Goal: Use online tool/utility: Utilize a website feature to perform a specific function

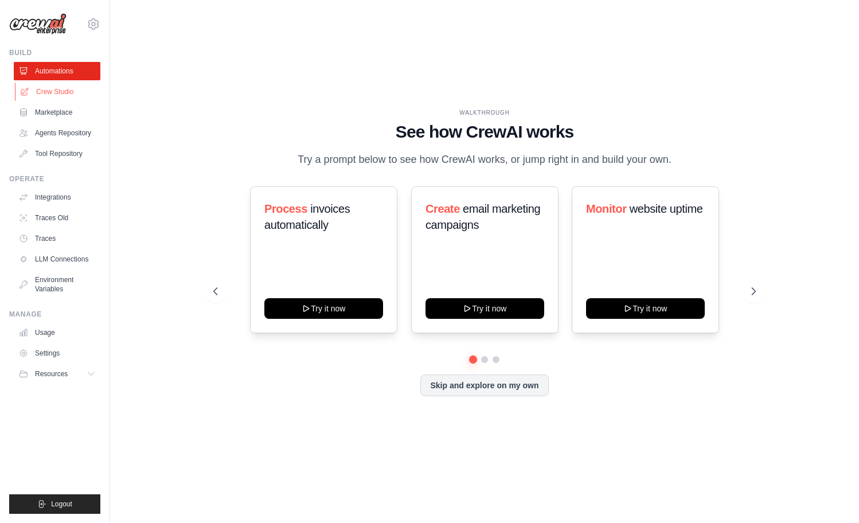
click at [53, 89] on link "Crew Studio" at bounding box center [58, 92] width 87 height 18
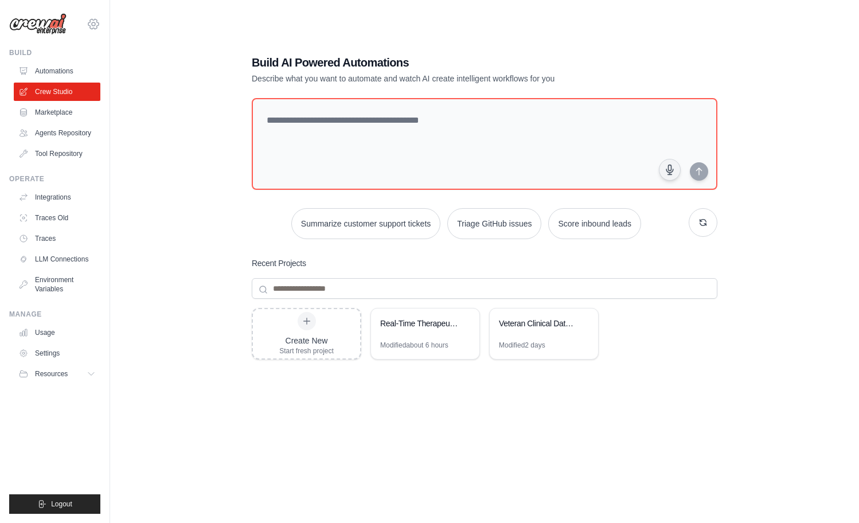
click at [91, 21] on icon at bounding box center [94, 24] width 14 height 14
click at [116, 73] on span "Settings" at bounding box center [143, 70] width 91 height 11
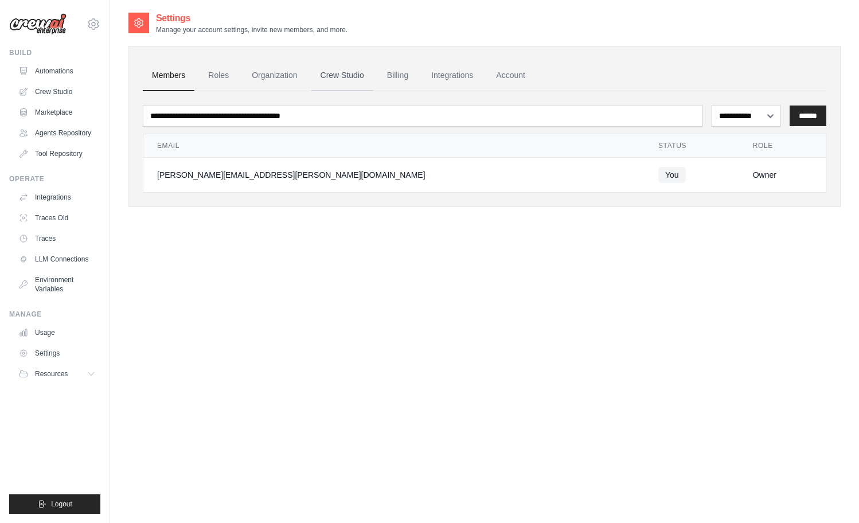
click at [329, 74] on link "Crew Studio" at bounding box center [342, 75] width 62 height 31
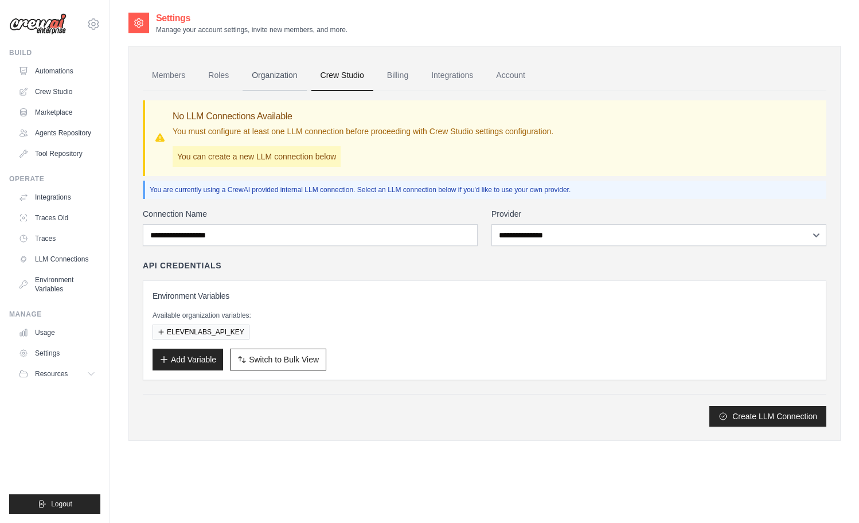
click at [281, 80] on link "Organization" at bounding box center [274, 75] width 64 height 31
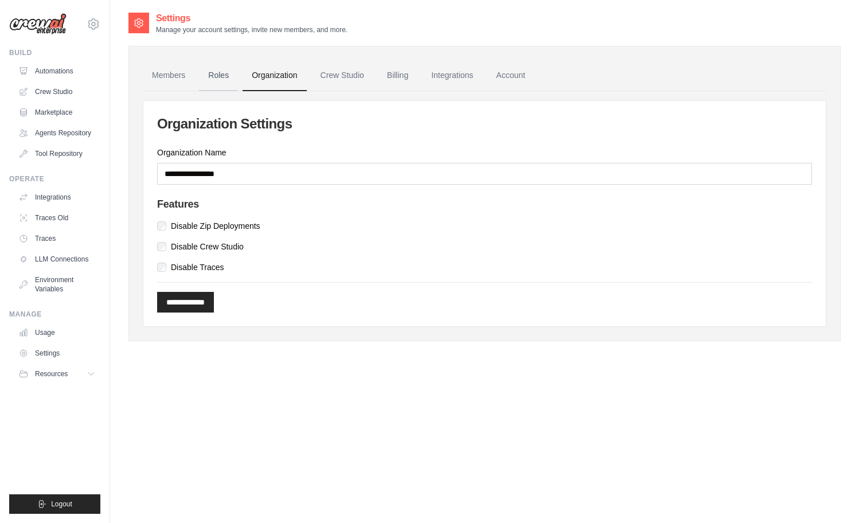
click at [212, 72] on link "Roles" at bounding box center [218, 75] width 39 height 31
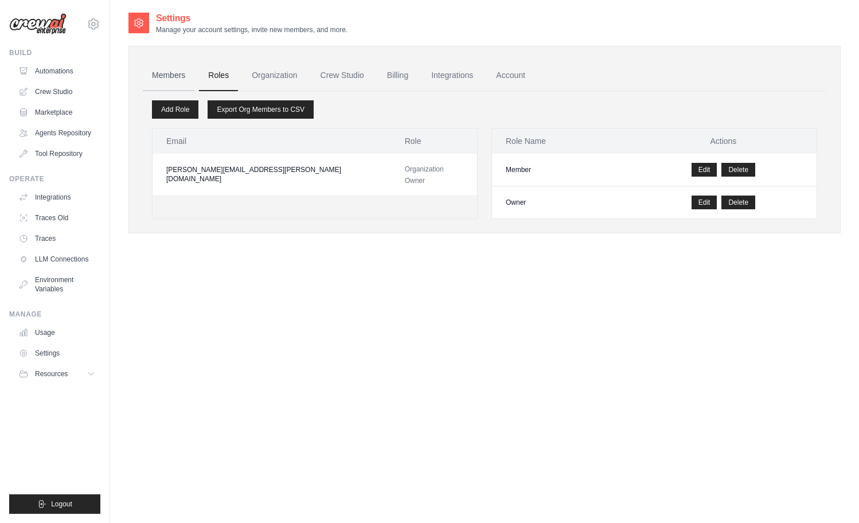
click at [185, 72] on link "Members" at bounding box center [169, 75] width 52 height 31
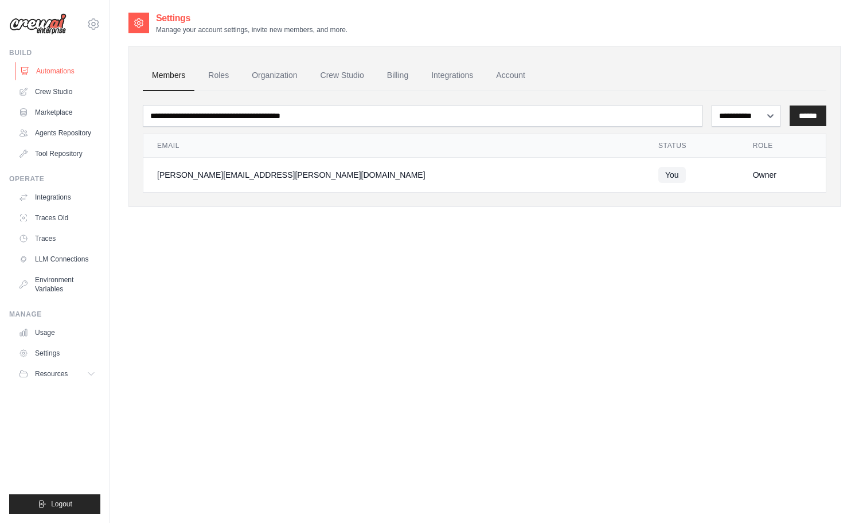
click at [47, 68] on link "Automations" at bounding box center [58, 71] width 87 height 18
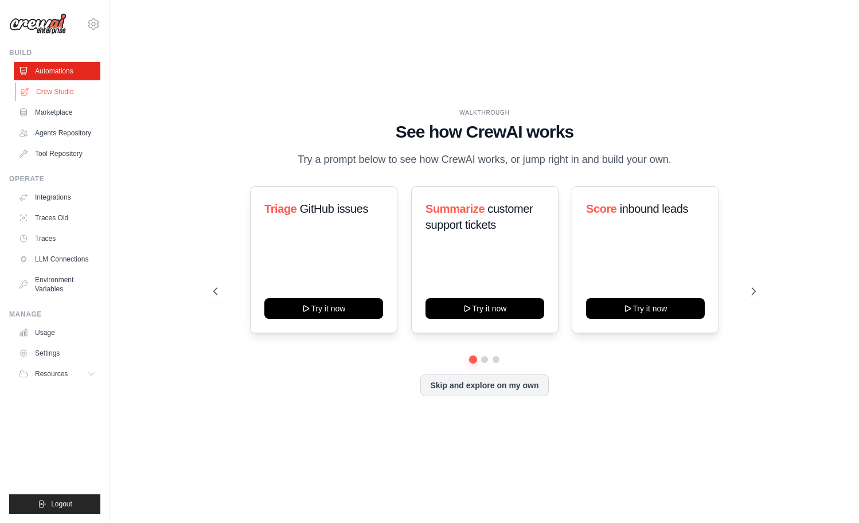
click at [46, 96] on link "Crew Studio" at bounding box center [58, 92] width 87 height 18
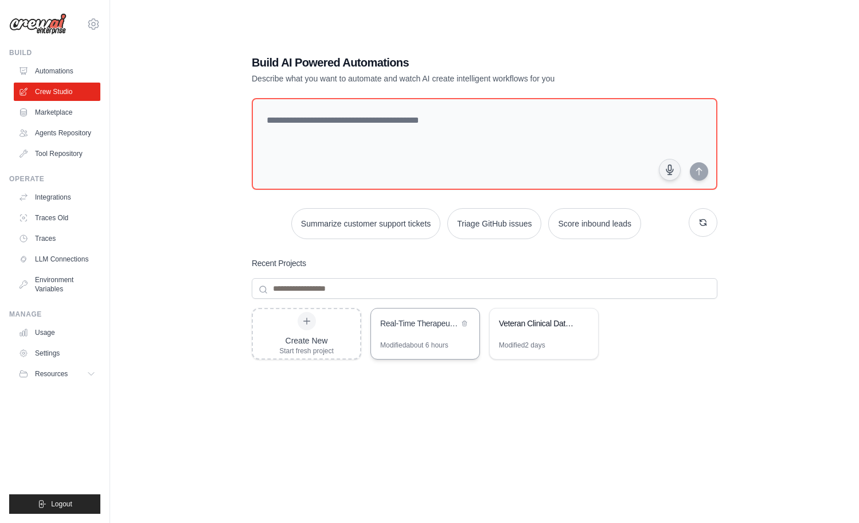
click at [433, 327] on div "Real-Time Therapeutic Voice Conversation Simulator" at bounding box center [419, 323] width 79 height 11
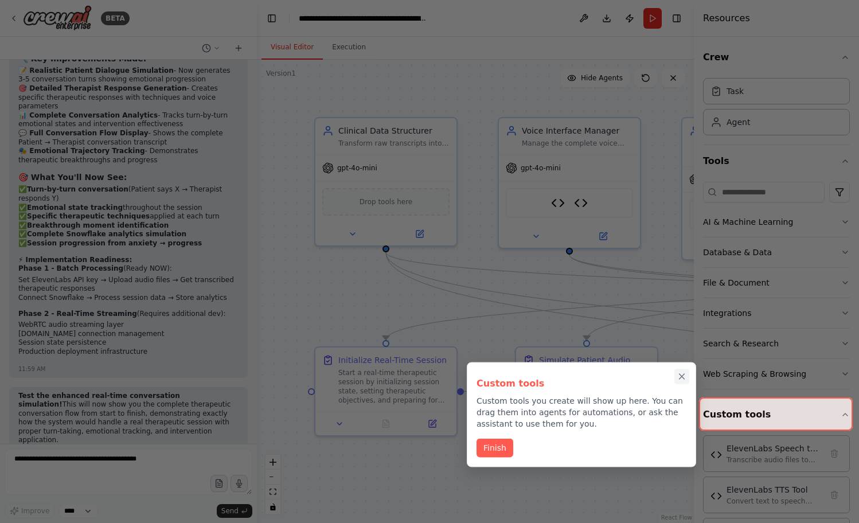
scroll to position [20049, 0]
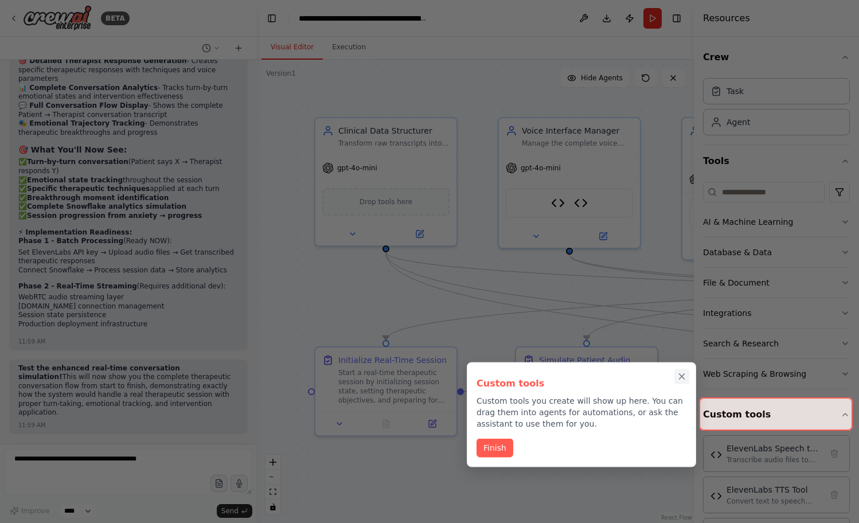
click at [684, 372] on icon "Close walkthrough" at bounding box center [681, 376] width 10 height 10
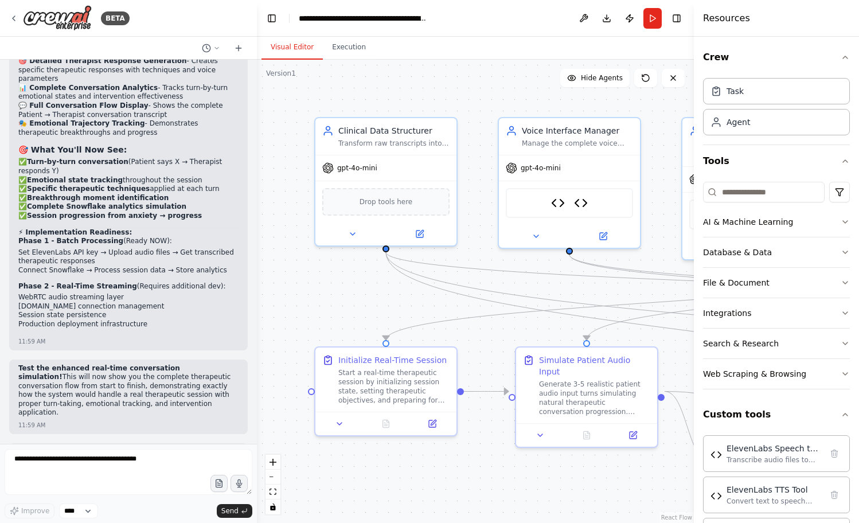
click at [452, 100] on div ".deletable-edge-delete-btn { width: 20px; height: 20px; border: 0px solid #ffff…" at bounding box center [475, 291] width 437 height 463
click at [272, 475] on button "zoom out" at bounding box center [272, 476] width 15 height 15
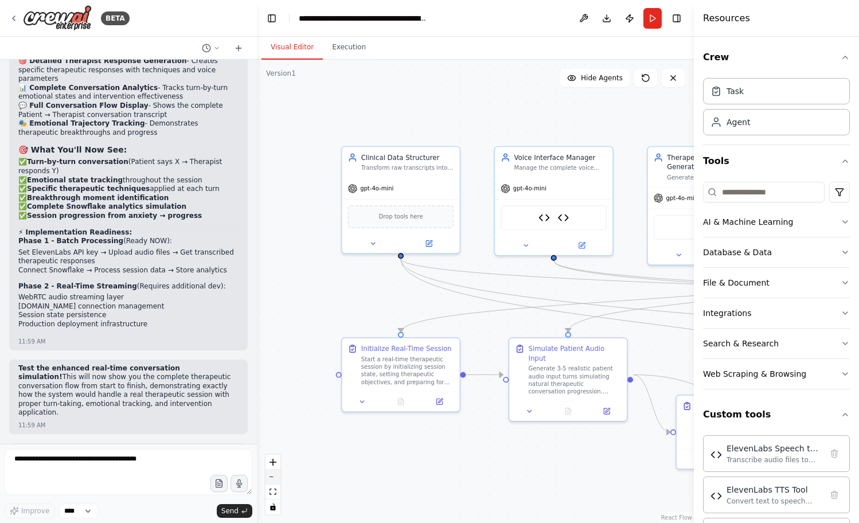
click at [272, 475] on button "zoom out" at bounding box center [272, 476] width 15 height 15
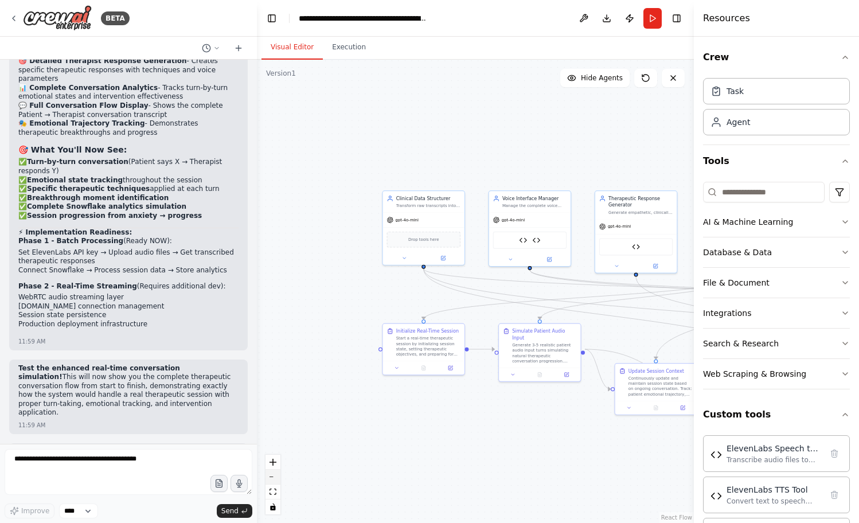
click at [272, 475] on button "zoom out" at bounding box center [272, 476] width 15 height 15
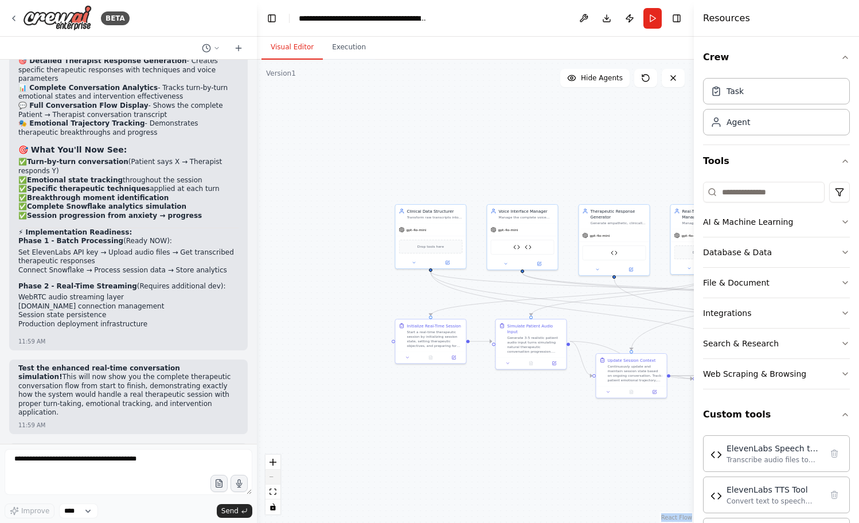
click at [272, 475] on div "React Flow controls" at bounding box center [272, 485] width 15 height 60
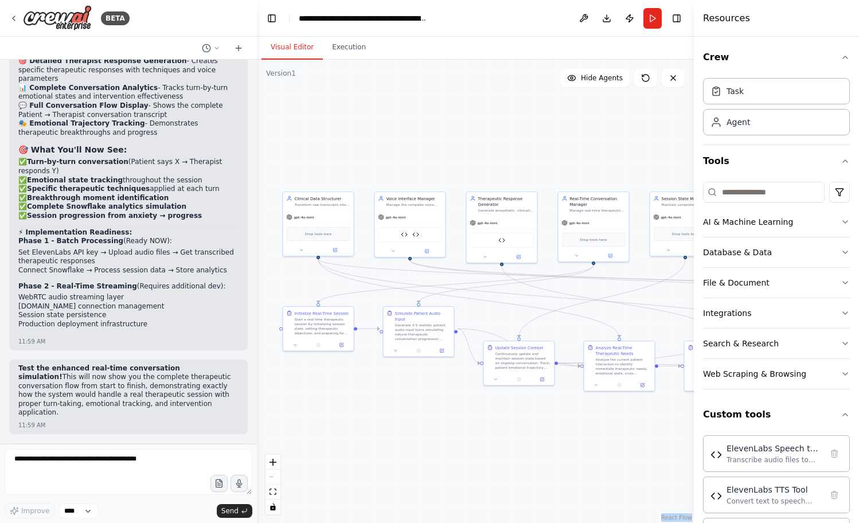
drag, startPoint x: 484, startPoint y: 448, endPoint x: 371, endPoint y: 434, distance: 113.7
click at [371, 434] on div ".deletable-edge-delete-btn { width: 20px; height: 20px; border: 0px solid #ffff…" at bounding box center [475, 291] width 437 height 463
click at [271, 476] on div "React Flow controls" at bounding box center [272, 485] width 15 height 60
click at [680, 450] on div ".deletable-edge-delete-btn { width: 20px; height: 20px; border: 0px solid #ffff…" at bounding box center [475, 291] width 437 height 463
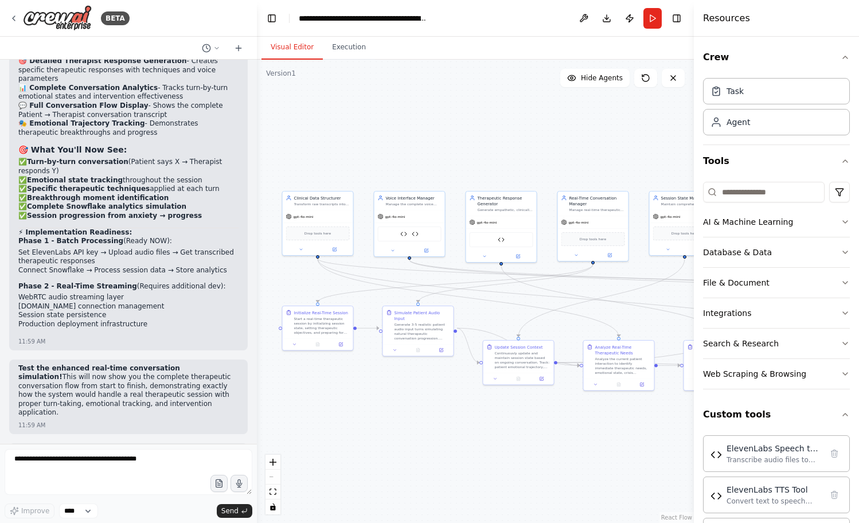
click at [824, 25] on div "Resources" at bounding box center [776, 18] width 165 height 37
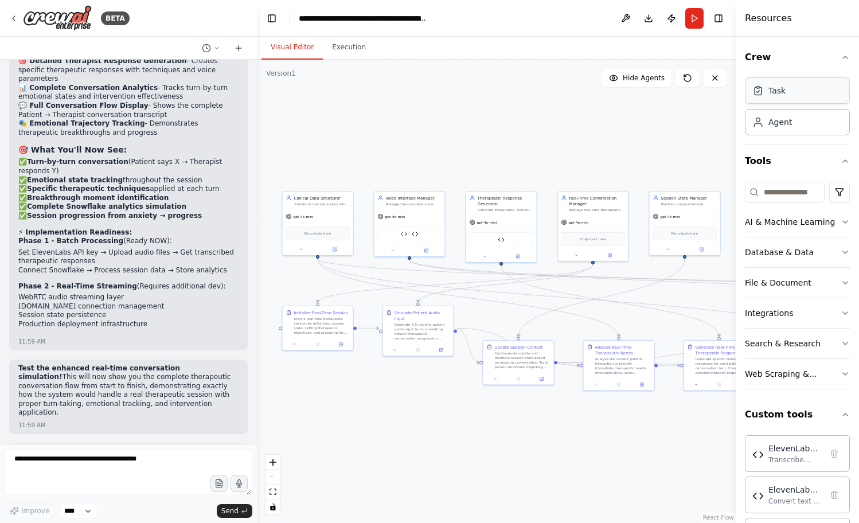
drag, startPoint x: 694, startPoint y: 91, endPoint x: 813, endPoint y: 96, distance: 119.9
click at [812, 96] on div "Resources Crew Task Agent Tools AI & Machine Learning Database & Data File & Do…" at bounding box center [796, 261] width 123 height 523
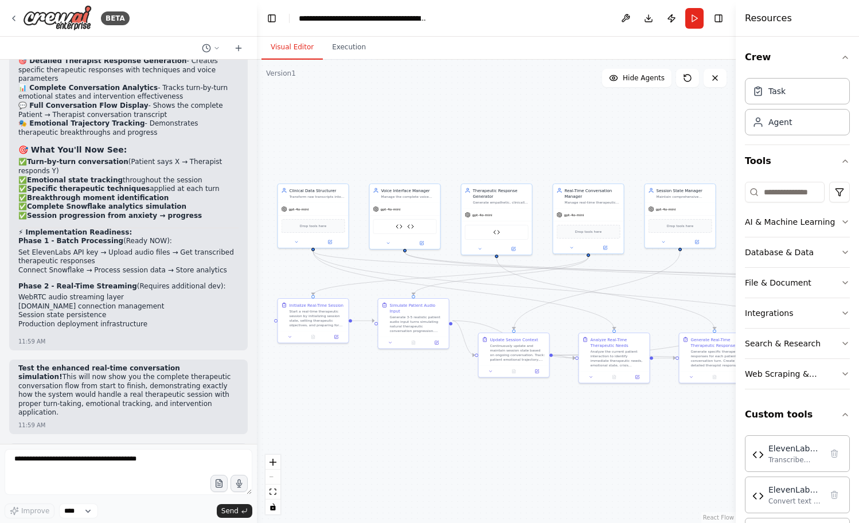
drag, startPoint x: 257, startPoint y: 171, endPoint x: 252, endPoint y: 164, distance: 8.7
click at [252, 164] on div "BETA I am working on an application that works with an 'end user' that is a pat…" at bounding box center [429, 261] width 859 height 523
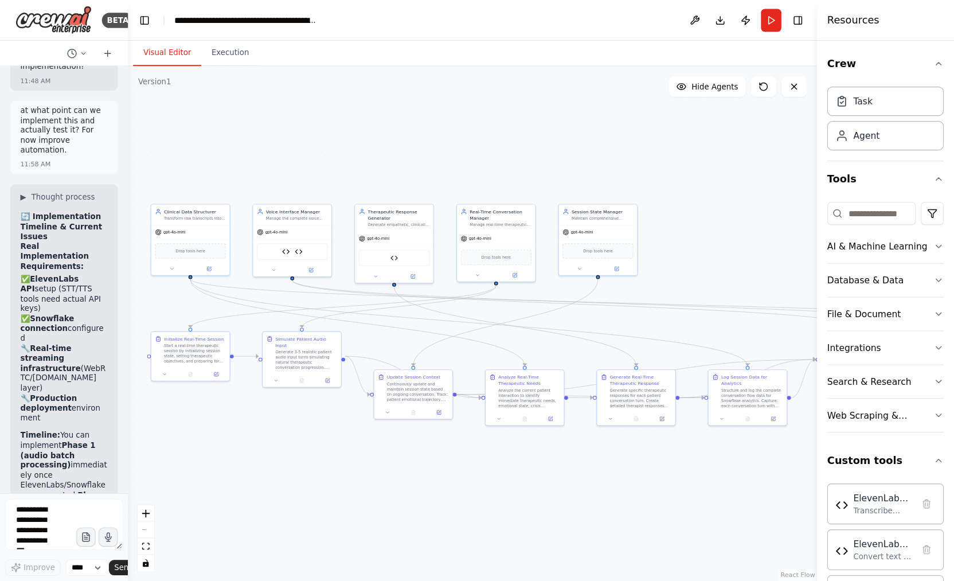
scroll to position [36750, 0]
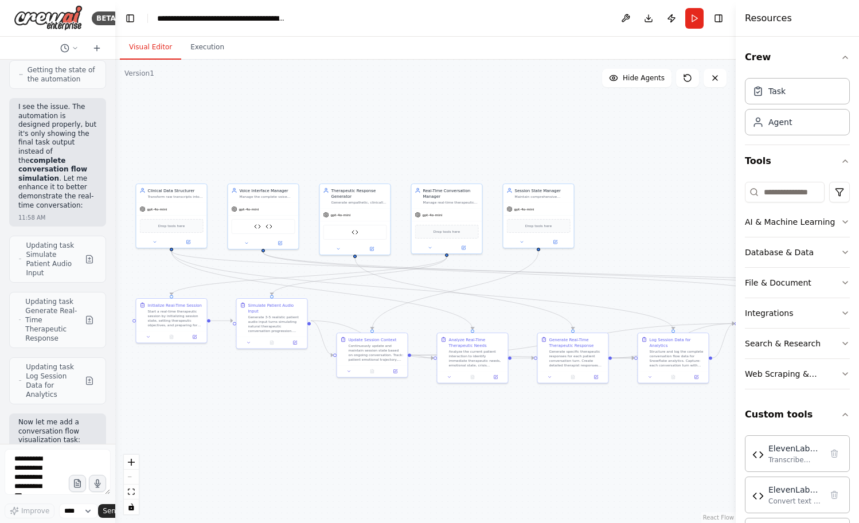
drag, startPoint x: 255, startPoint y: 88, endPoint x: 12, endPoint y: 107, distance: 243.8
click at [12, 107] on div "BETA I am working on an application that works with an 'end user' that is a pat…" at bounding box center [57, 261] width 115 height 523
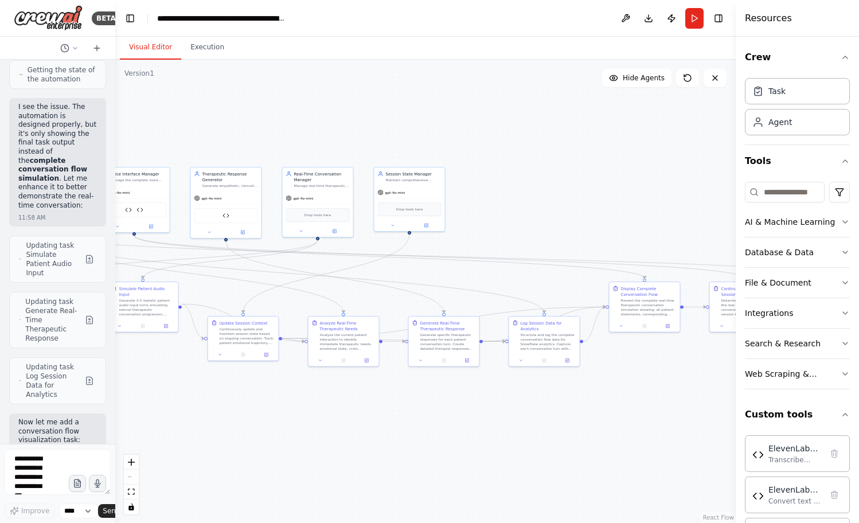
drag, startPoint x: 639, startPoint y: 169, endPoint x: 510, endPoint y: 152, distance: 129.4
click at [510, 152] on div ".deletable-edge-delete-btn { width: 20px; height: 20px; border: 0px solid #ffff…" at bounding box center [425, 291] width 620 height 463
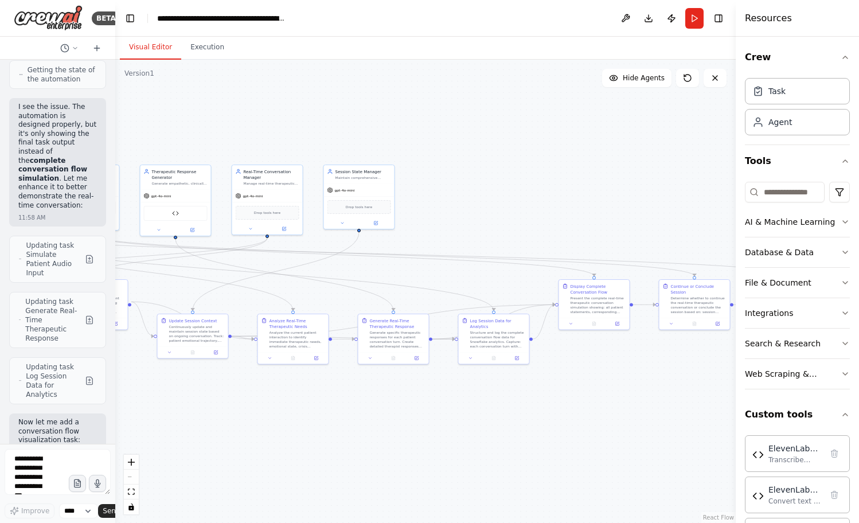
drag, startPoint x: 555, startPoint y: 163, endPoint x: 504, endPoint y: 161, distance: 51.0
click at [504, 161] on div ".deletable-edge-delete-btn { width: 20px; height: 20px; border: 0px solid #ffff…" at bounding box center [425, 291] width 620 height 463
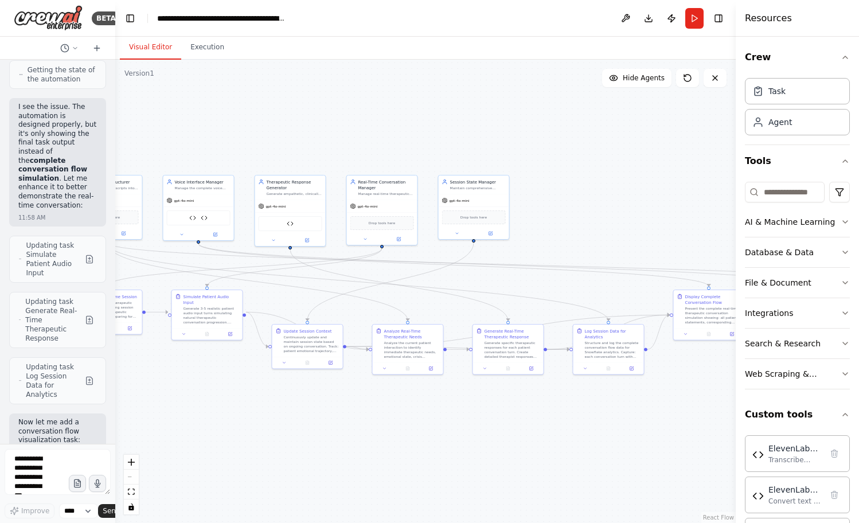
drag, startPoint x: 504, startPoint y: 161, endPoint x: 620, endPoint y: 171, distance: 116.2
click at [620, 171] on div ".deletable-edge-delete-btn { width: 20px; height: 20px; border: 0px solid #ffff…" at bounding box center [425, 291] width 620 height 463
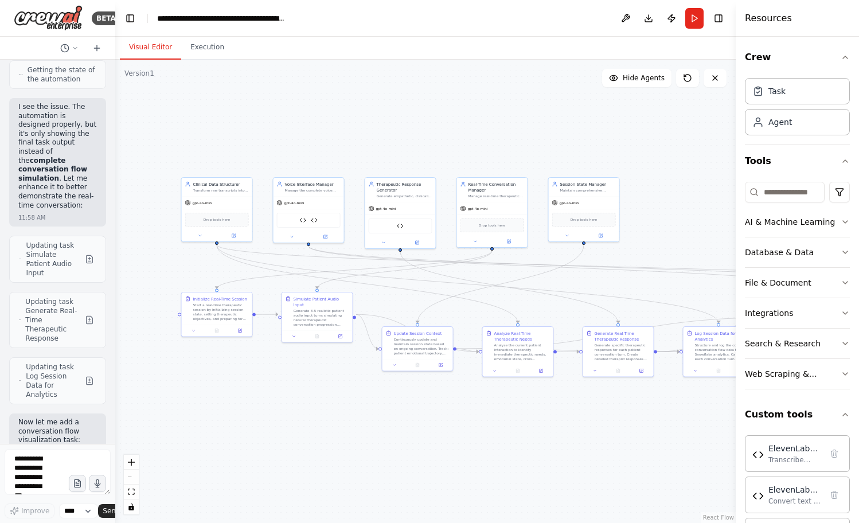
drag, startPoint x: 523, startPoint y: 139, endPoint x: 635, endPoint y: 142, distance: 111.2
click at [633, 142] on div ".deletable-edge-delete-btn { width: 20px; height: 20px; border: 0px solid #ffff…" at bounding box center [425, 291] width 620 height 463
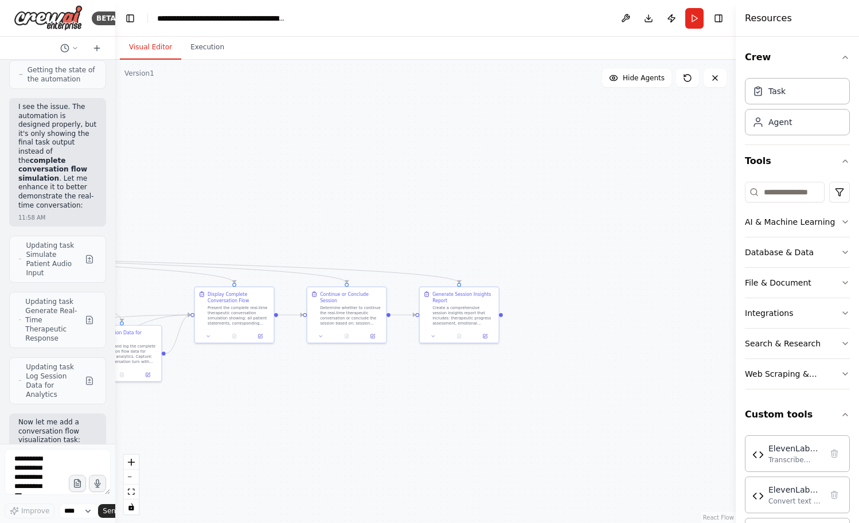
drag, startPoint x: 641, startPoint y: 205, endPoint x: 33, endPoint y: 182, distance: 608.6
click at [33, 181] on div "BETA I am working on an application that works with an 'end user' that is a pat…" at bounding box center [429, 261] width 859 height 523
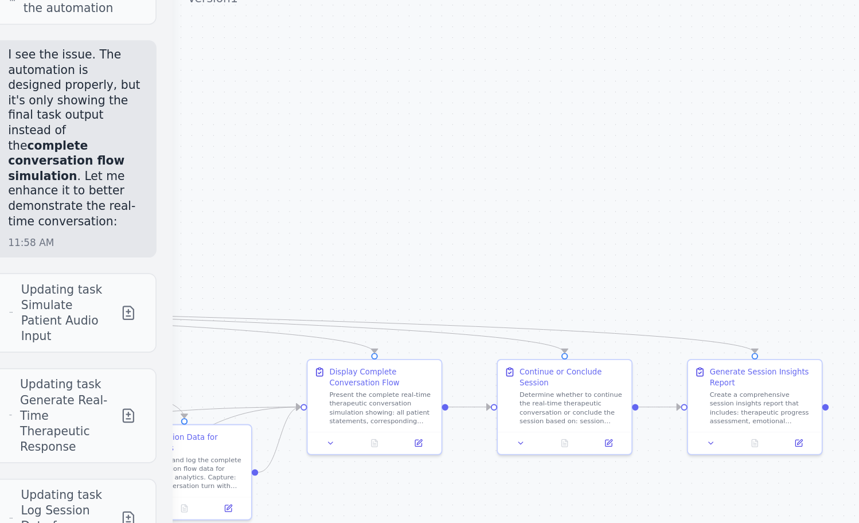
click at [159, 212] on div ".deletable-edge-delete-btn { width: 20px; height: 20px; border: 0px solid #ffff…" at bounding box center [425, 291] width 620 height 463
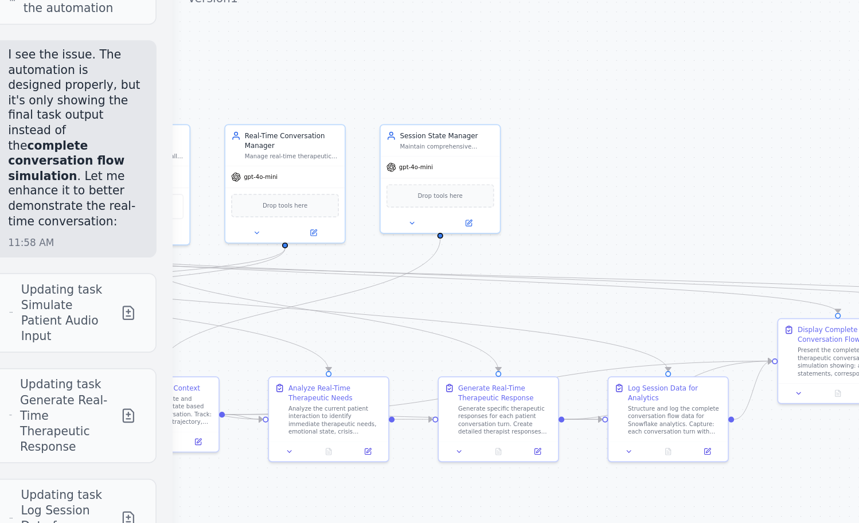
drag, startPoint x: 177, startPoint y: 244, endPoint x: 462, endPoint y: 229, distance: 285.8
click at [459, 228] on div ".deletable-edge-delete-btn { width: 20px; height: 20px; border: 0px solid #ffff…" at bounding box center [425, 291] width 620 height 463
drag, startPoint x: 462, startPoint y: 229, endPoint x: 520, endPoint y: 359, distance: 142.7
click at [520, 359] on div ".deletable-edge-delete-btn { width: 20px; height: 20px; border: 0px solid #ffff…" at bounding box center [425, 291] width 620 height 463
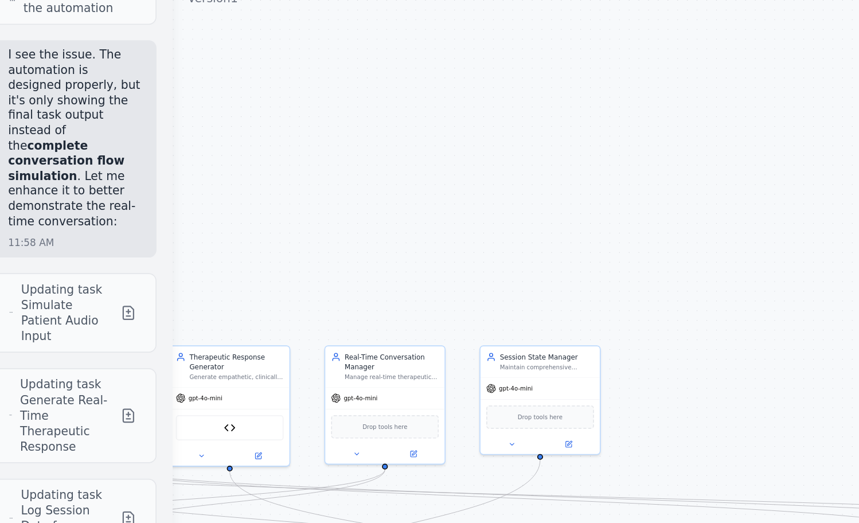
click at [319, 199] on div ".deletable-edge-delete-btn { width: 20px; height: 20px; border: 0px solid #ffff…" at bounding box center [425, 291] width 620 height 463
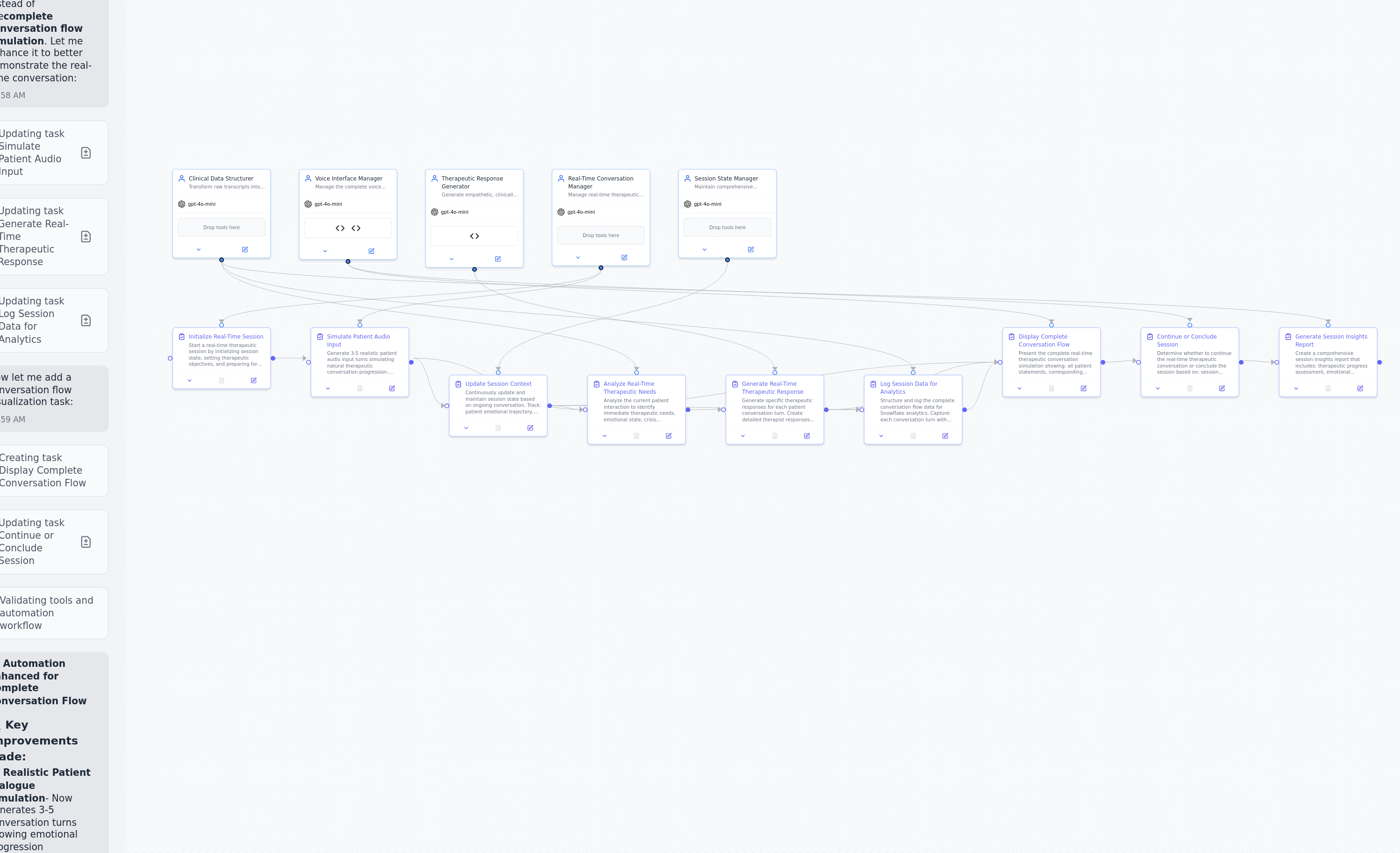
drag, startPoint x: 346, startPoint y: 526, endPoint x: 526, endPoint y: 519, distance: 180.1
click at [526, 426] on div ".deletable-edge-delete-btn { width: 20px; height: 20px; border: 0px solid #ffff…" at bounding box center [696, 451] width 1206 height 804
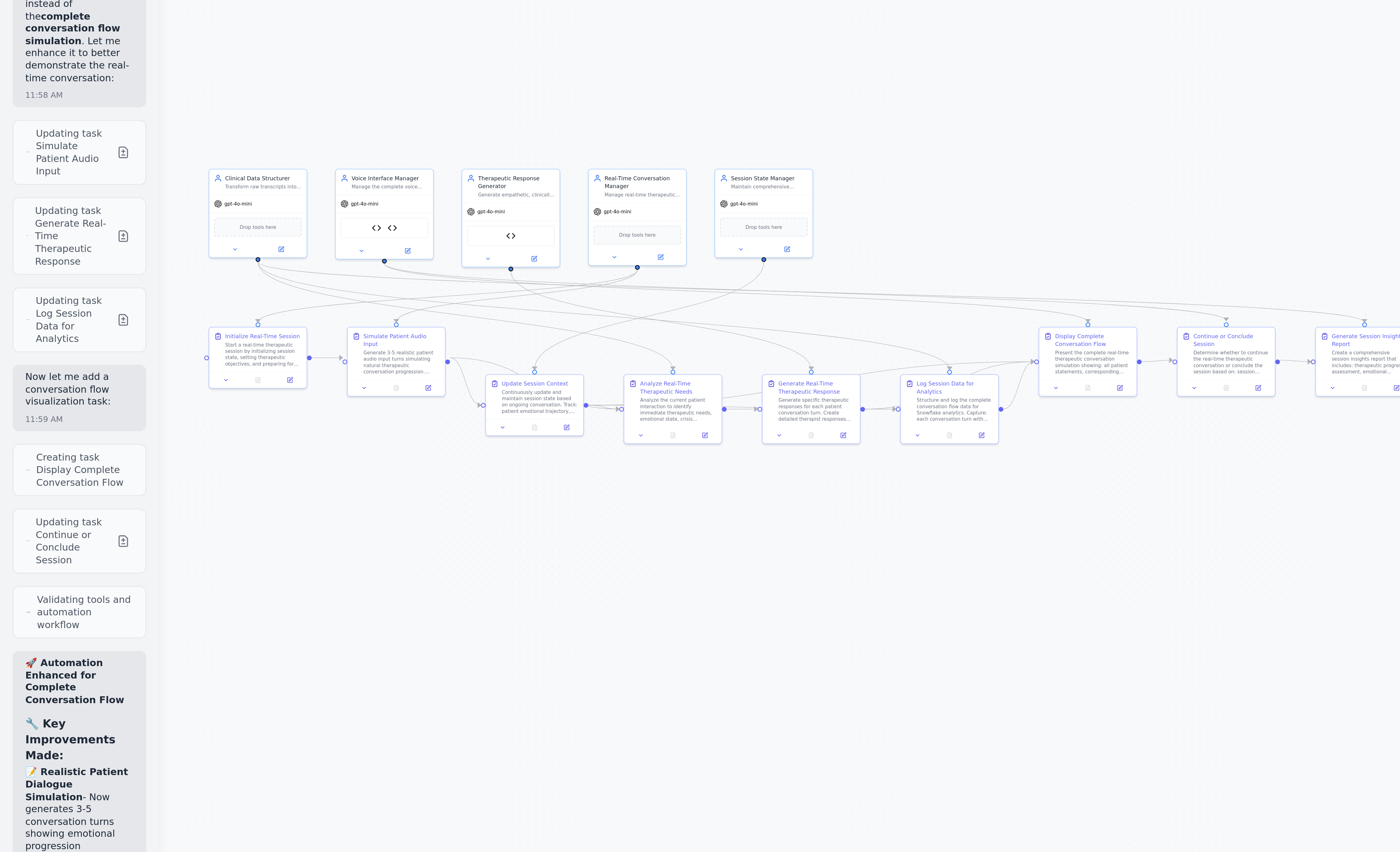
scroll to position [19995, 0]
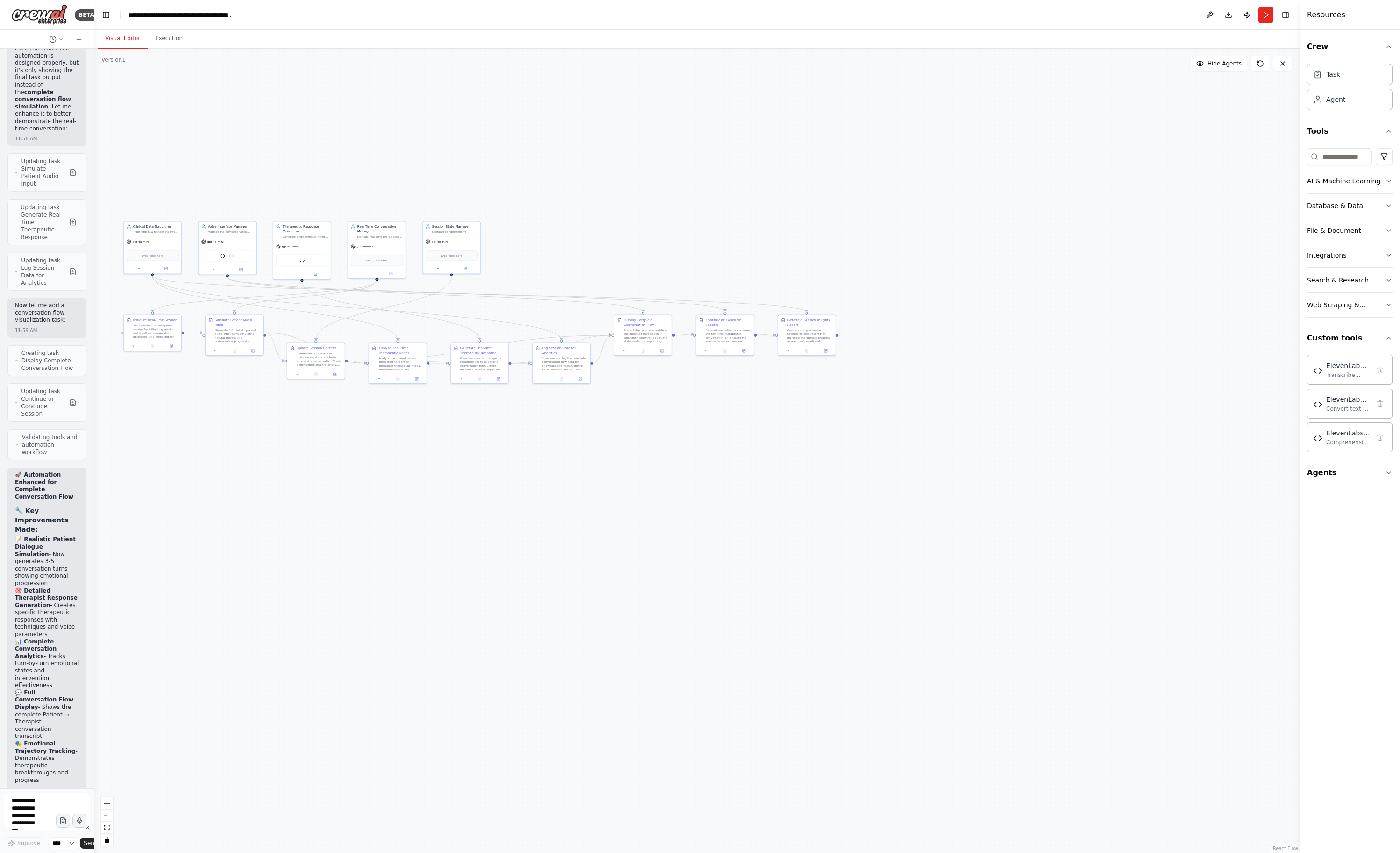
click at [621, 426] on div ".deletable-edge-delete-btn { width: 20px; height: 20px; border: 0px solid #ffff…" at bounding box center [696, 451] width 1206 height 804
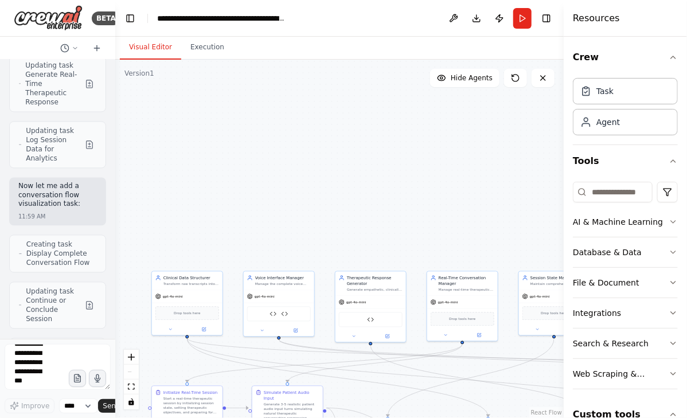
scroll to position [36995, 0]
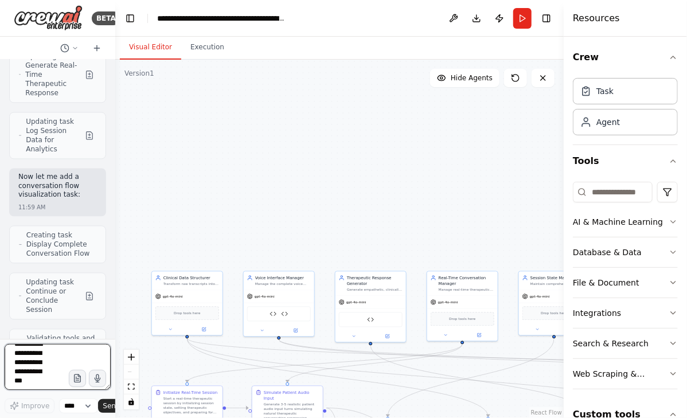
click at [44, 354] on textarea at bounding box center [58, 367] width 106 height 46
type textarea "*"
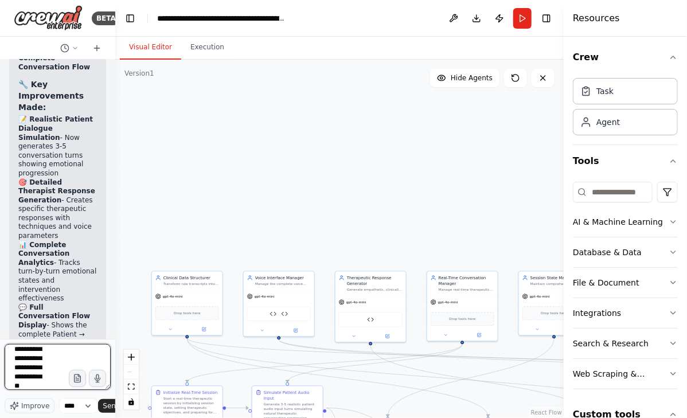
scroll to position [41, 0]
type textarea "**********"
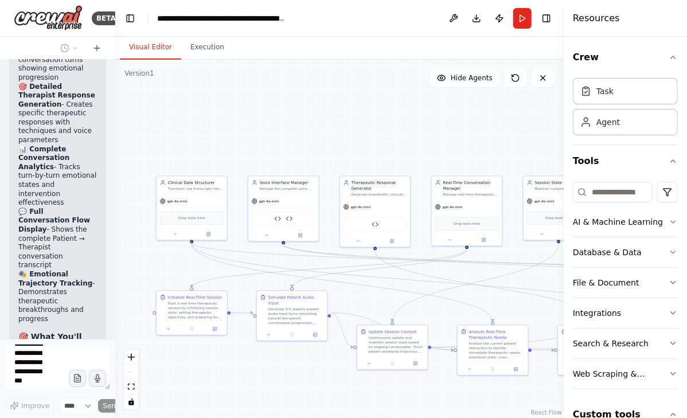
drag, startPoint x: 320, startPoint y: 221, endPoint x: 324, endPoint y: 126, distance: 95.3
click at [324, 126] on div ".deletable-edge-delete-btn { width: 20px; height: 20px; border: 0px solid #ffff…" at bounding box center [339, 239] width 448 height 358
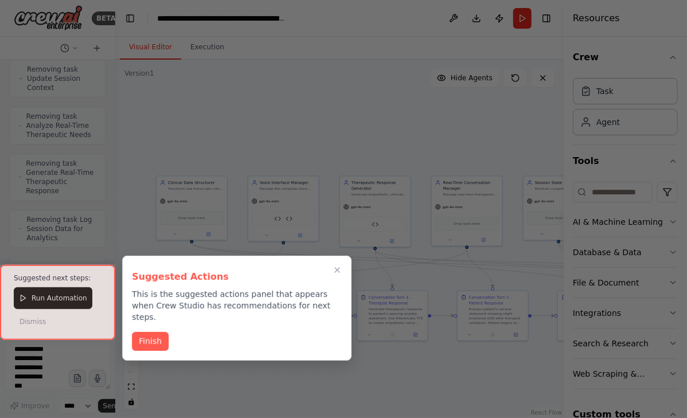
scroll to position [40829, 0]
